Goal: Information Seeking & Learning: Find specific fact

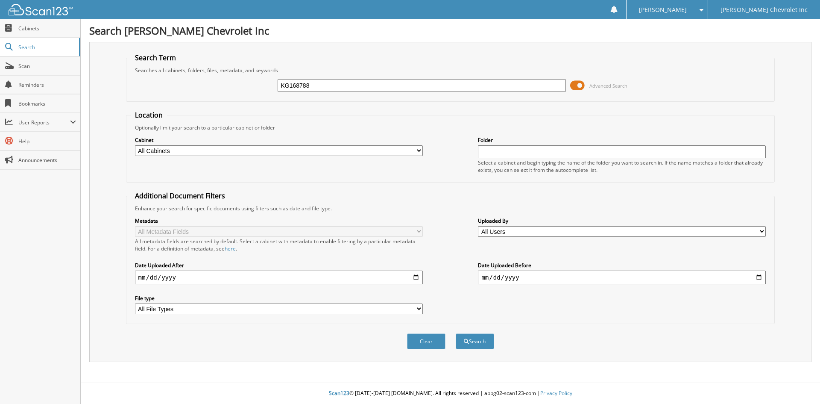
type input "KG168788"
click at [456, 333] on button "Search" at bounding box center [475, 341] width 38 height 16
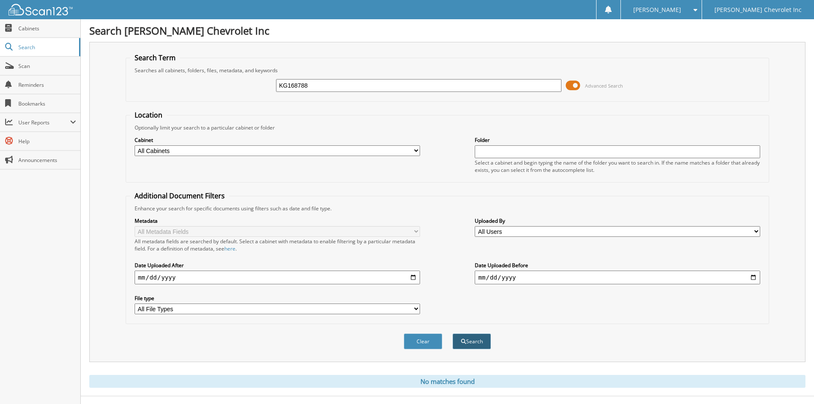
click at [478, 340] on button "Search" at bounding box center [471, 341] width 38 height 16
